Goal: Information Seeking & Learning: Learn about a topic

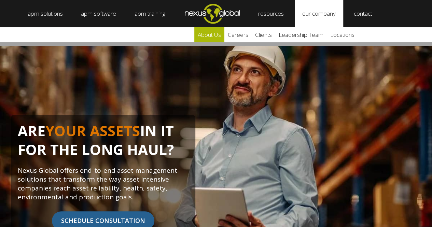
click at [214, 37] on link "about us" at bounding box center [209, 34] width 30 height 15
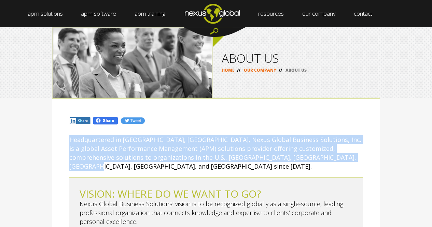
drag, startPoint x: 69, startPoint y: 140, endPoint x: 338, endPoint y: 158, distance: 269.2
click at [338, 158] on p "Headquartered in Wake Forest, NC, Nexus Global Business Solutions, Inc. is a gl…" at bounding box center [216, 153] width 294 height 36
copy p "Headquartered in Wake Forest, NC, Nexus Global Business Solutions, Inc. is a gl…"
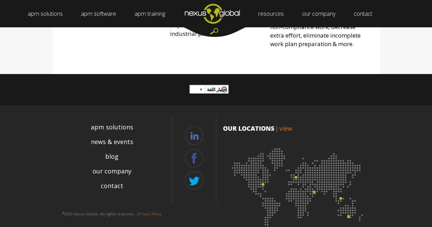
scroll to position [877, 0]
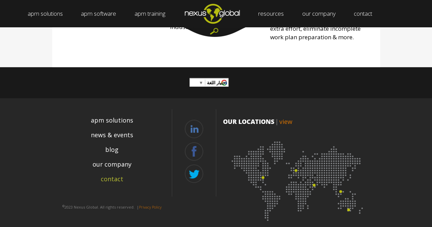
click at [106, 175] on link "contact" at bounding box center [112, 179] width 23 height 9
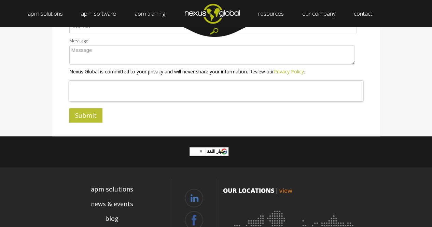
scroll to position [318, 0]
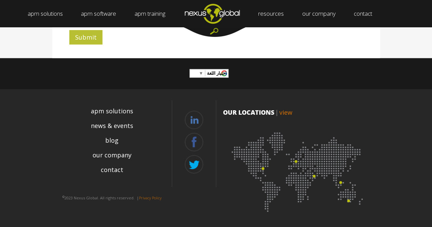
click at [314, 177] on img at bounding box center [298, 170] width 150 height 92
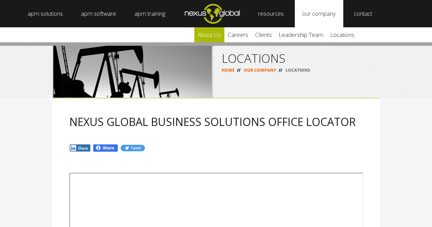
click at [221, 36] on link "about us" at bounding box center [209, 34] width 30 height 15
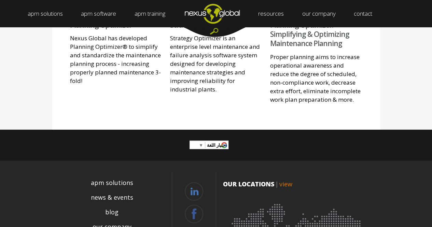
scroll to position [854, 0]
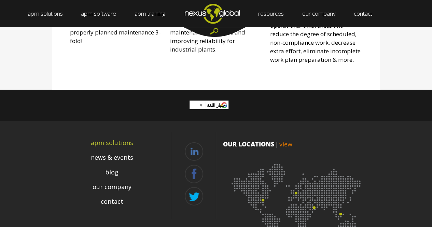
click at [126, 138] on link "apm solutions" at bounding box center [112, 142] width 42 height 9
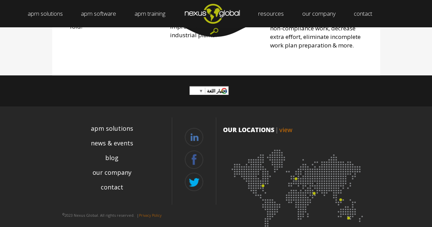
scroll to position [877, 0]
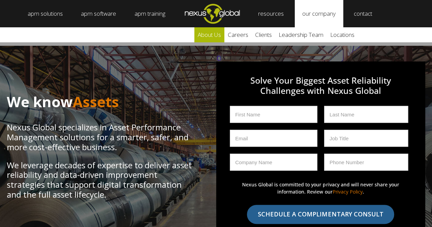
click at [216, 36] on link "about us" at bounding box center [209, 34] width 30 height 15
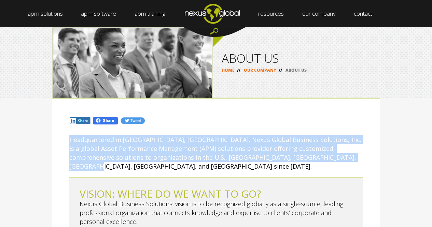
drag, startPoint x: 68, startPoint y: 140, endPoint x: 345, endPoint y: 161, distance: 277.9
copy p "Headquartered in [GEOGRAPHIC_DATA], [GEOGRAPHIC_DATA], Nexus Global Business So…"
